Goal: Check status

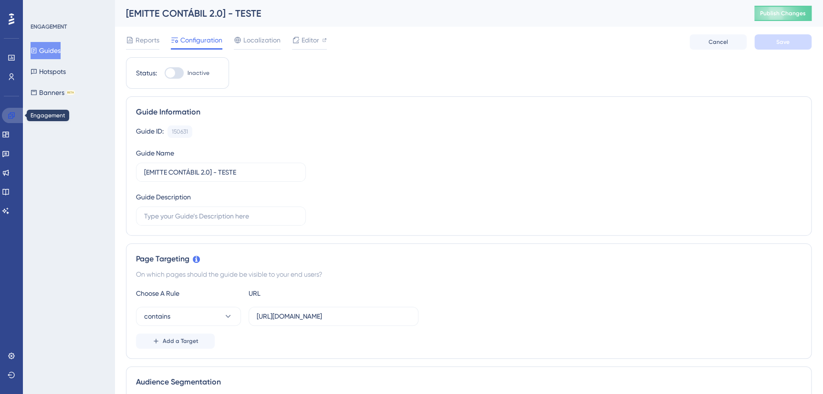
click at [14, 116] on icon at bounding box center [12, 116] width 8 height 8
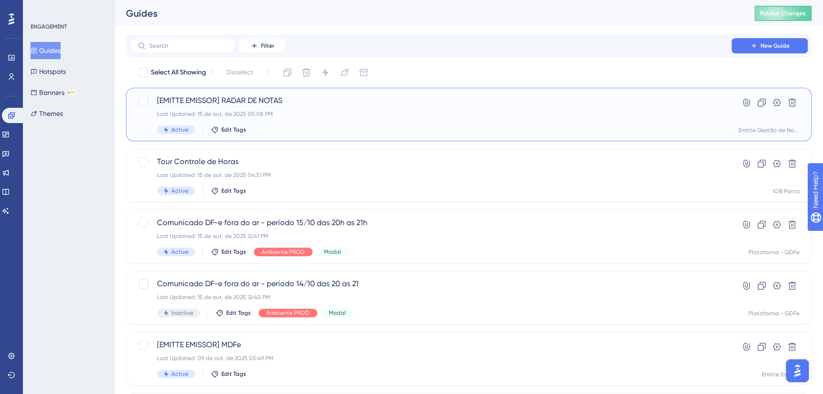
click at [303, 109] on div "[EMITTE EMISSOR] RADAR DE NOTAS Last Updated: 15 de out. de 2025 05:08 PM Activ…" at bounding box center [431, 114] width 548 height 39
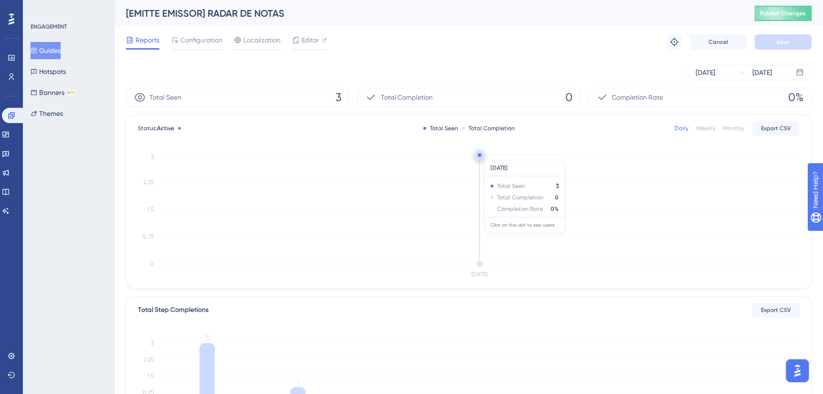
click at [481, 155] on circle at bounding box center [479, 154] width 3 height 3
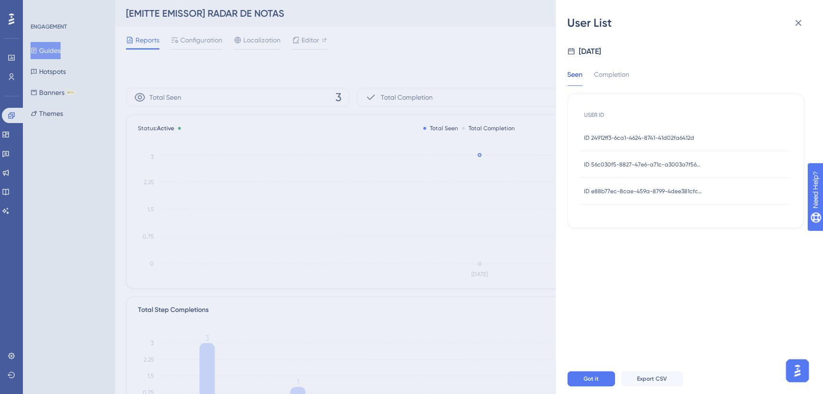
click at [665, 139] on span "ID 24912ff3-6ca1-4624-8741-41d02fa6412d" at bounding box center [639, 138] width 110 height 8
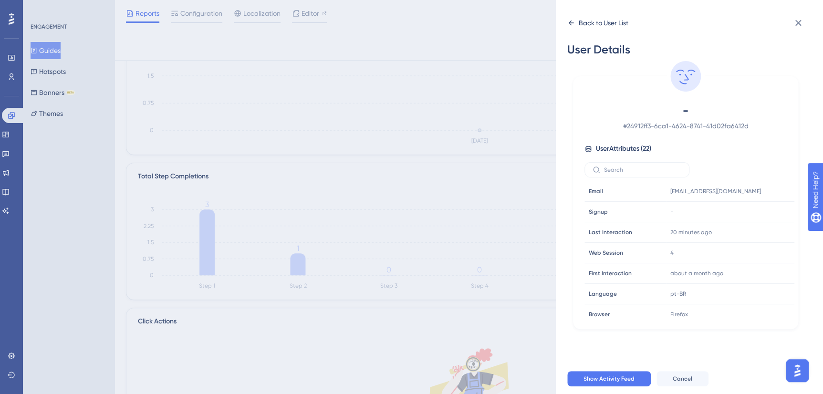
click at [577, 23] on div "Back to User List" at bounding box center [598, 22] width 61 height 15
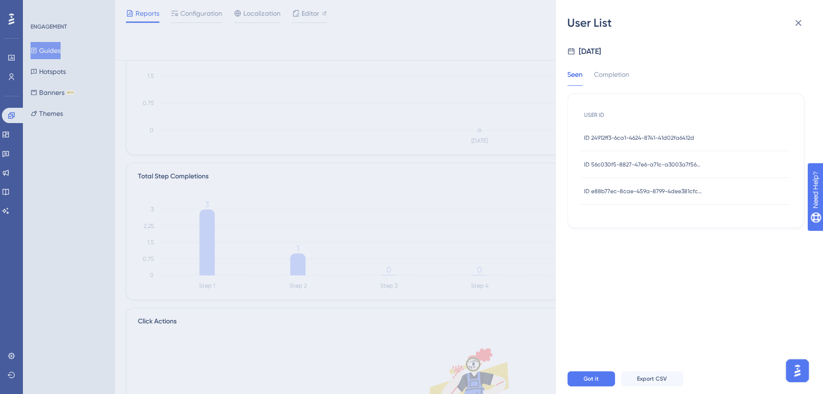
click at [631, 162] on span "ID 56c030f5-8827-47e6-a71c-a3003a7f565b" at bounding box center [643, 165] width 119 height 8
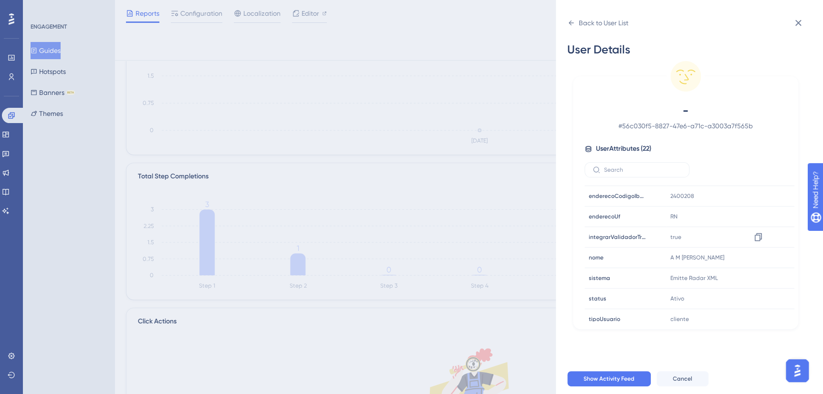
scroll to position [304, 0]
click at [797, 25] on icon at bounding box center [799, 23] width 6 height 6
